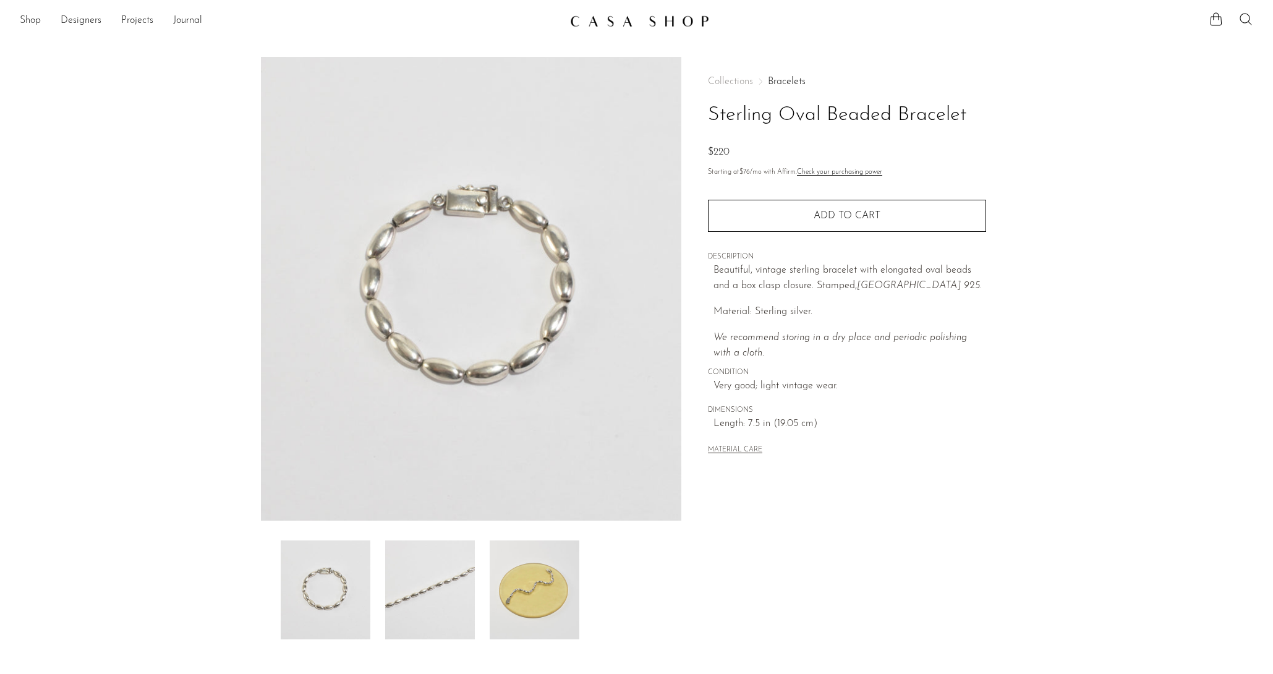
click at [379, 568] on div at bounding box center [472, 590] width 382 height 99
click at [435, 576] on img at bounding box center [430, 590] width 90 height 99
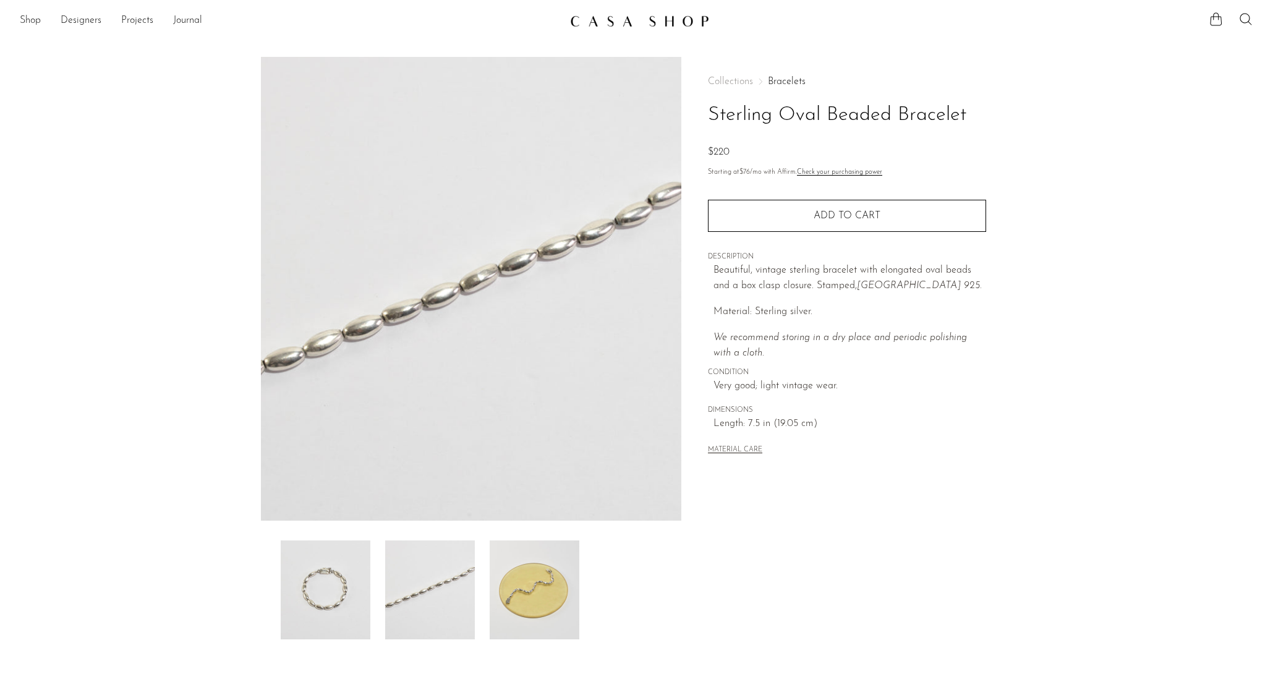
click at [512, 578] on img at bounding box center [535, 590] width 90 height 99
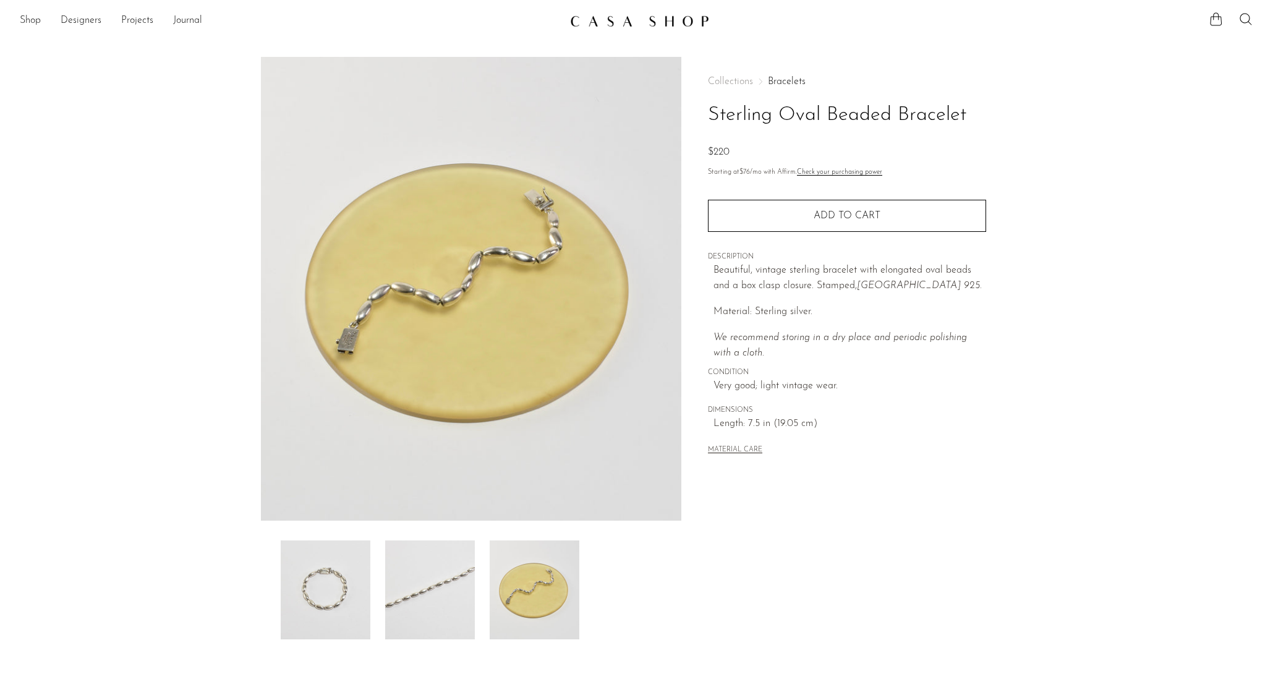
click at [448, 579] on img at bounding box center [430, 590] width 90 height 99
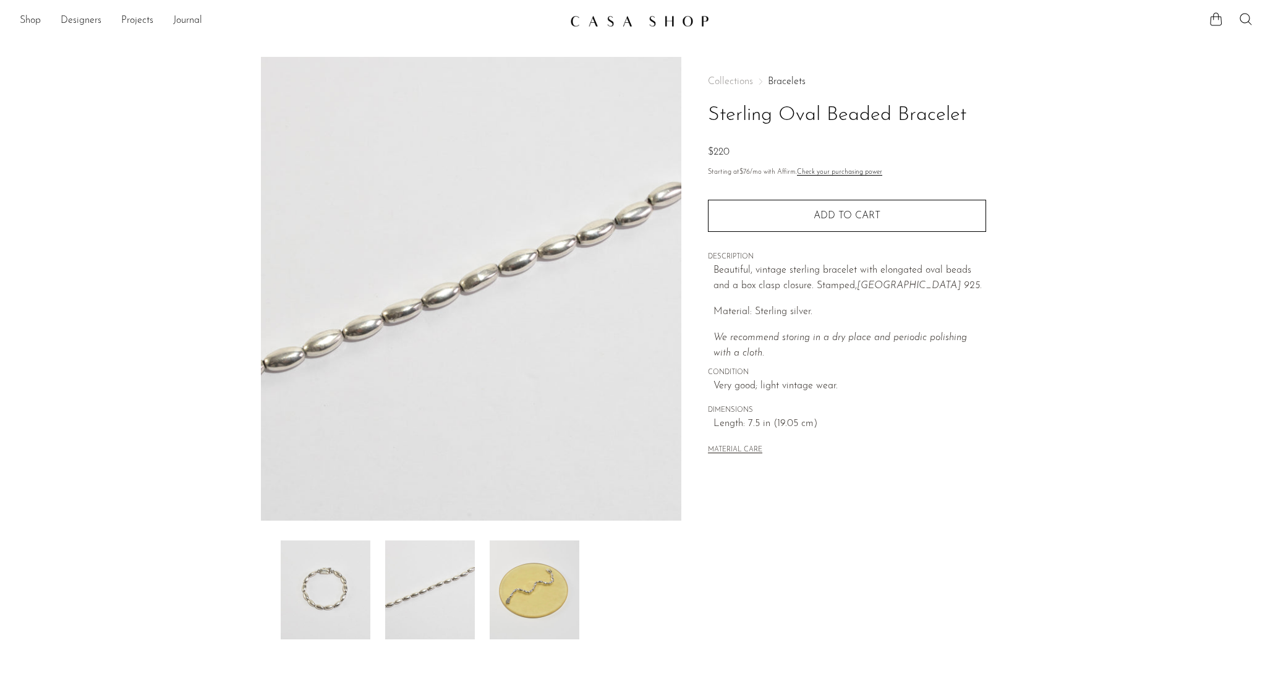
click at [353, 575] on img at bounding box center [326, 590] width 90 height 99
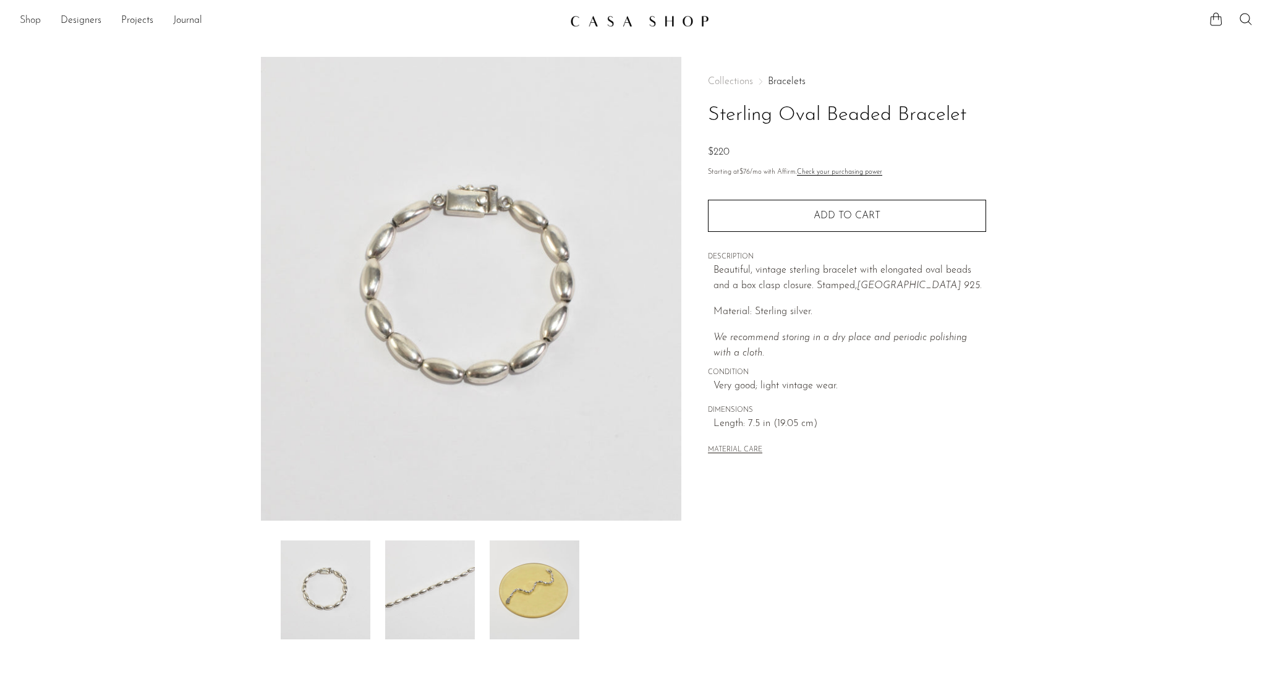
click at [38, 15] on link "Shop" at bounding box center [30, 21] width 21 height 16
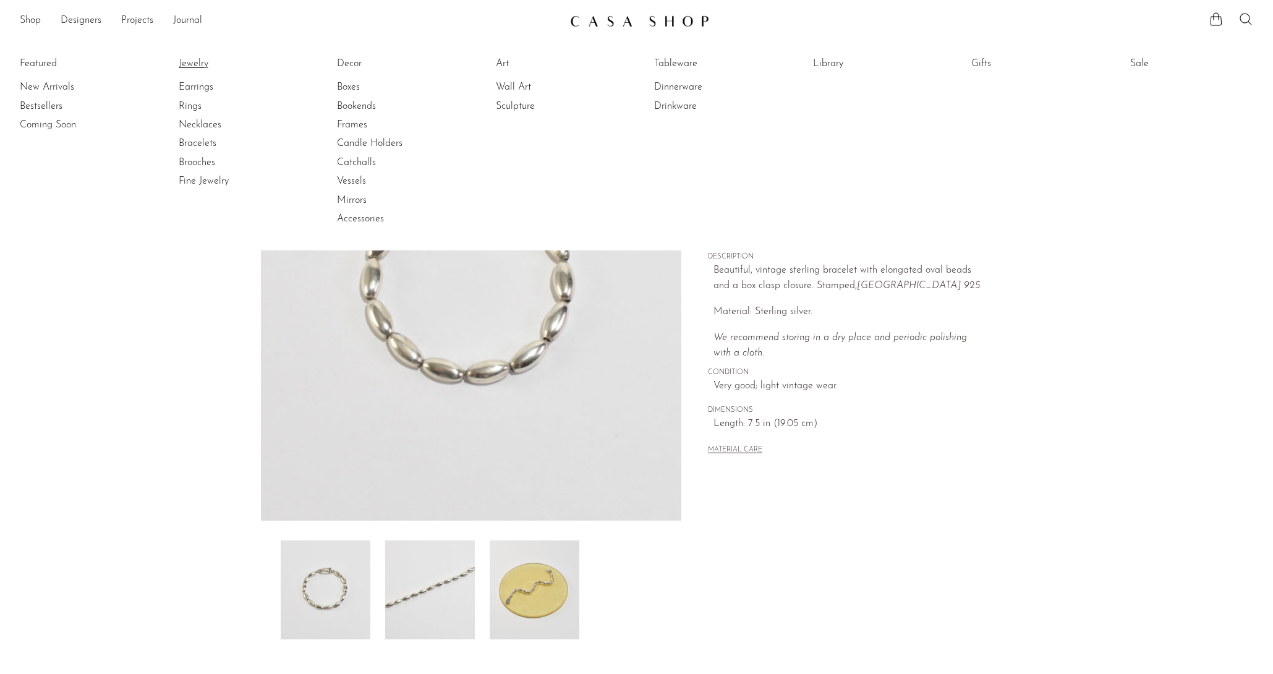
click at [181, 67] on link "Jewelry" at bounding box center [225, 64] width 93 height 14
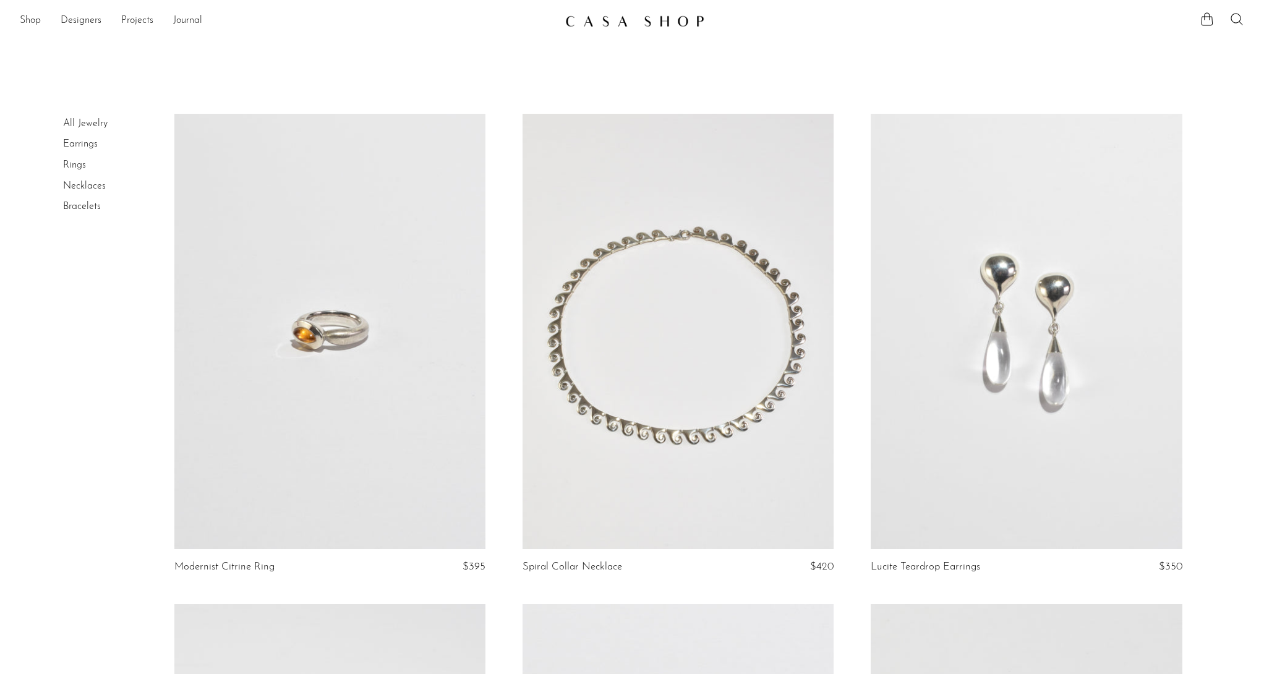
click at [207, 463] on link at bounding box center [329, 331] width 311 height 435
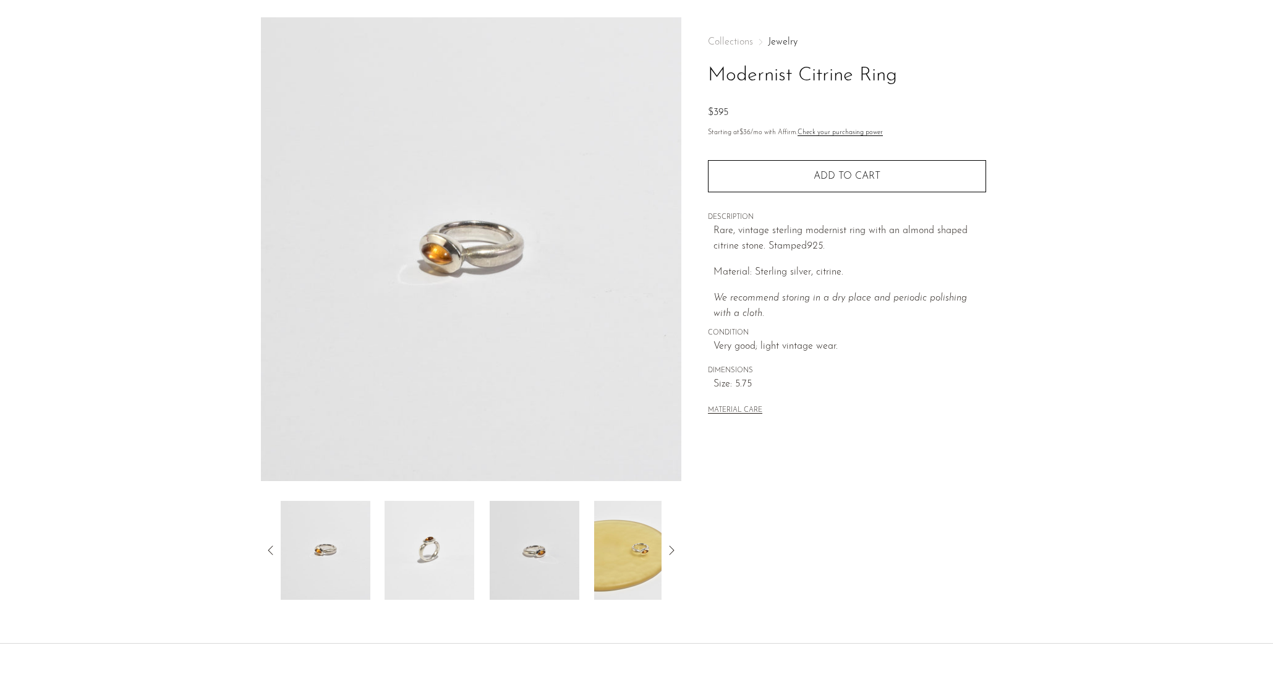
scroll to position [131, 0]
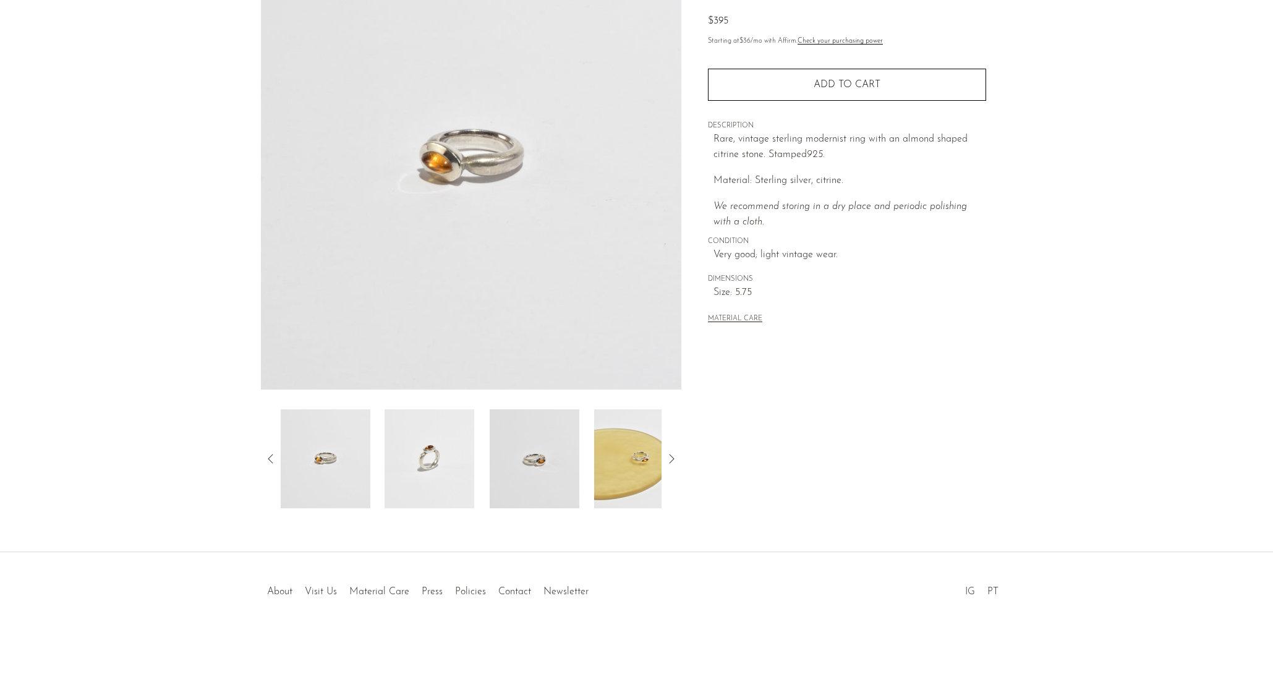
click at [437, 458] on img at bounding box center [430, 458] width 90 height 99
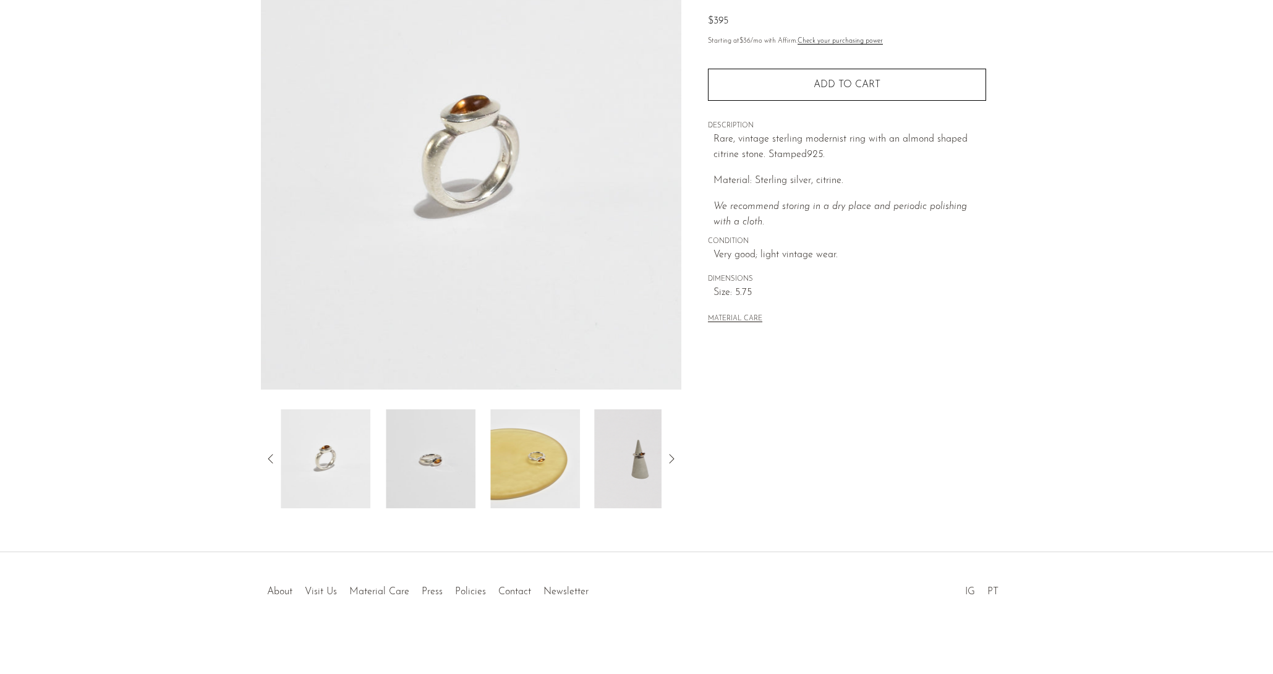
click at [437, 458] on img at bounding box center [431, 458] width 90 height 99
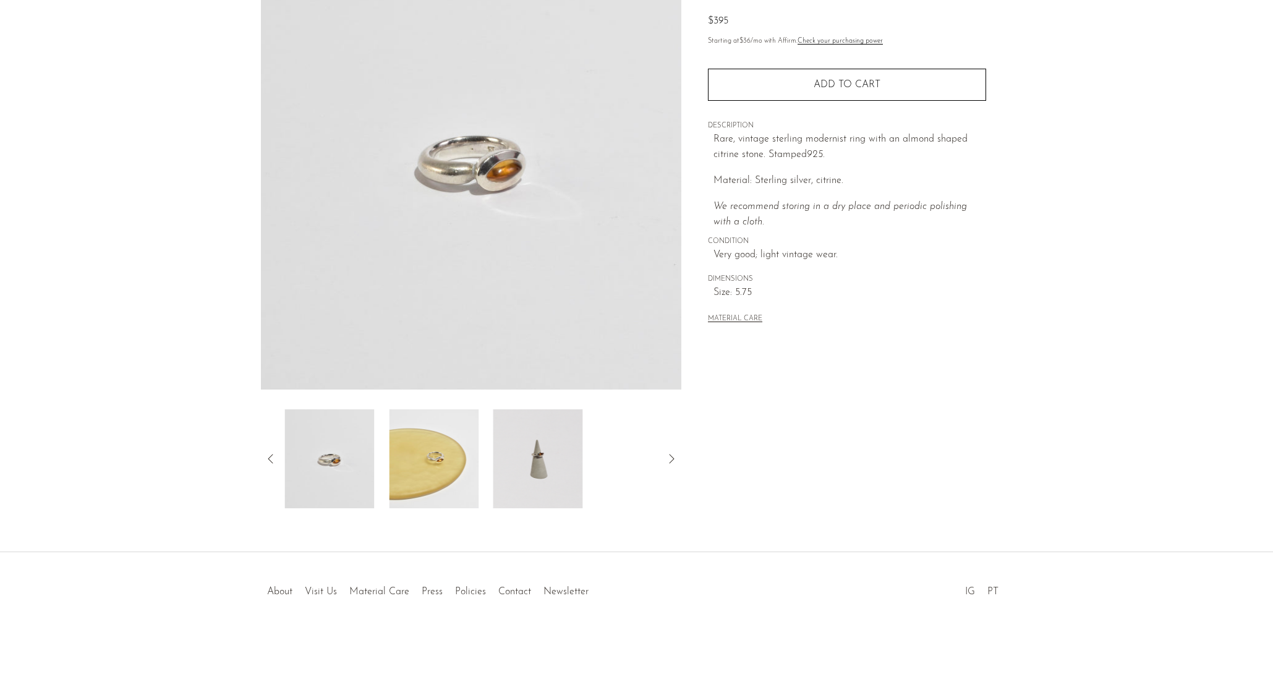
click at [437, 458] on img at bounding box center [434, 458] width 90 height 99
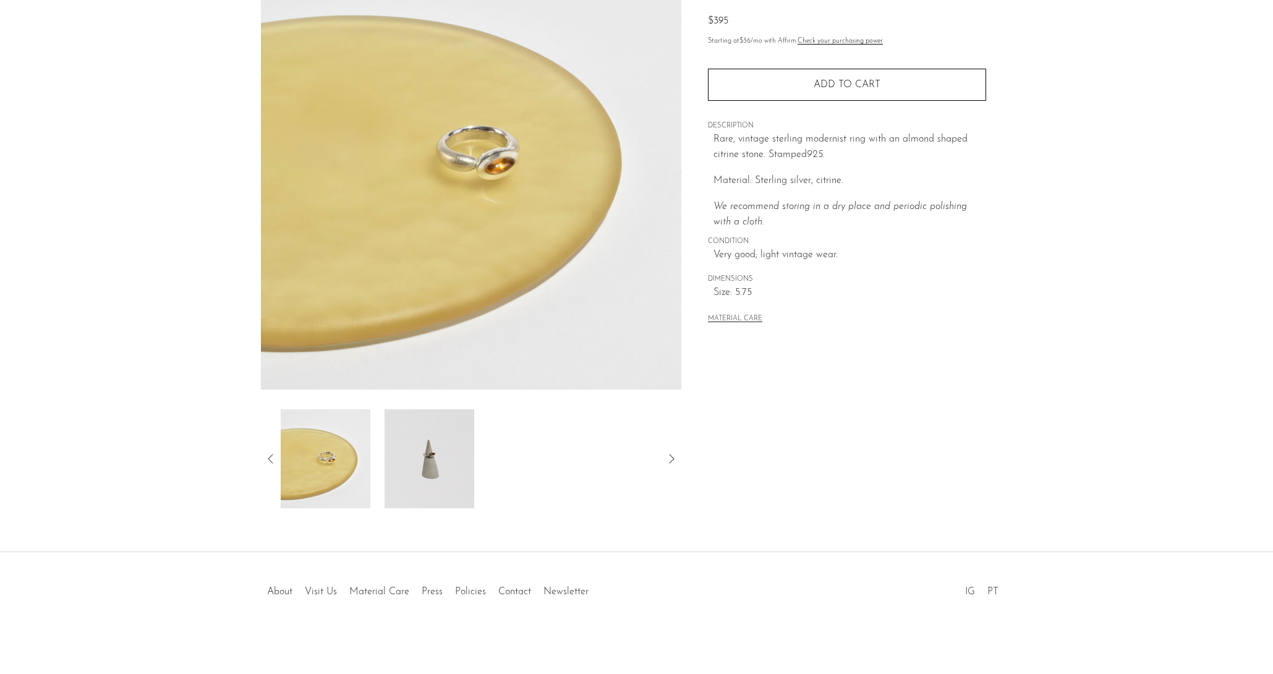
click at [348, 468] on img at bounding box center [325, 458] width 90 height 99
click at [264, 455] on icon at bounding box center [270, 458] width 15 height 15
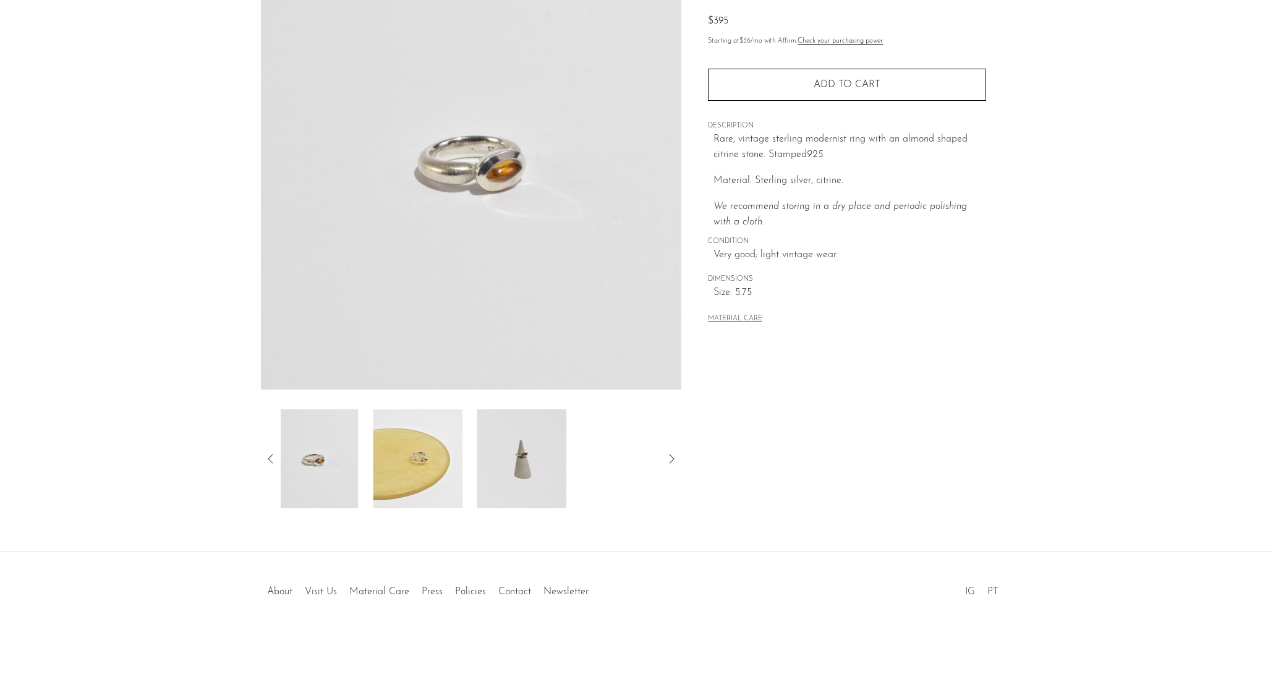
click at [264, 455] on icon at bounding box center [270, 458] width 15 height 15
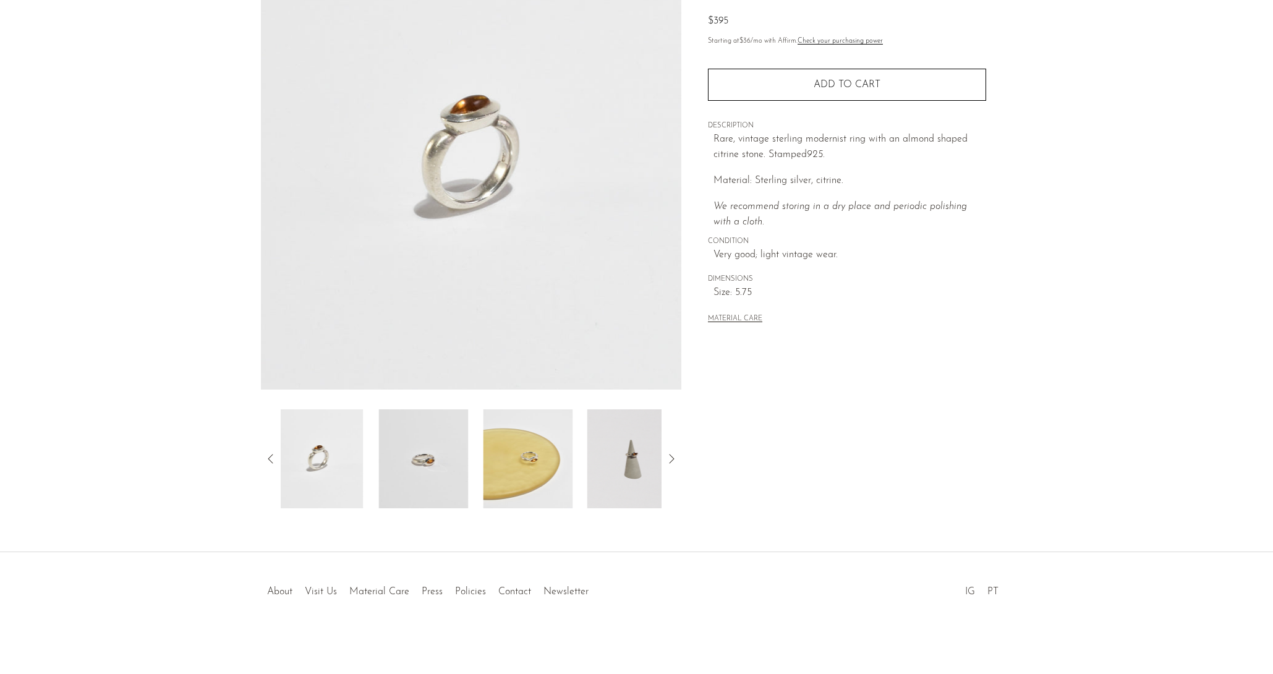
click at [264, 455] on icon at bounding box center [270, 458] width 15 height 15
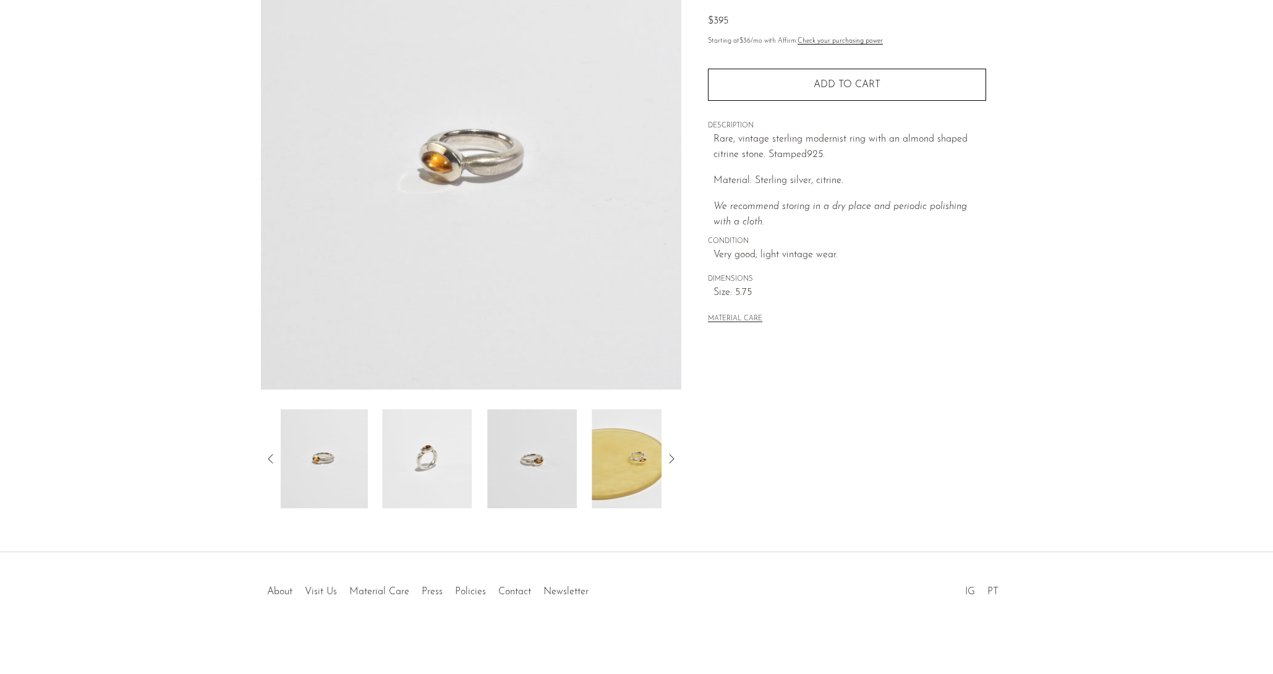
click at [264, 455] on icon at bounding box center [270, 458] width 15 height 15
click at [332, 468] on img at bounding box center [326, 458] width 90 height 99
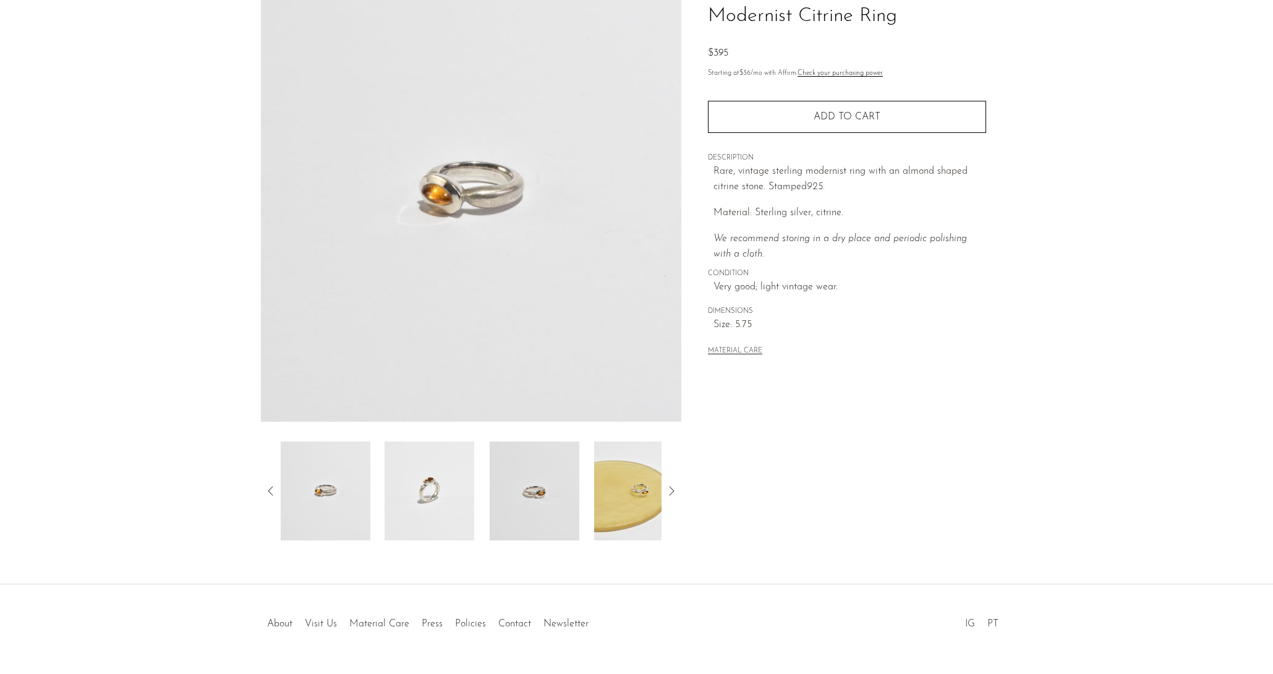
scroll to position [91, 0]
